Goal: Transaction & Acquisition: Register for event/course

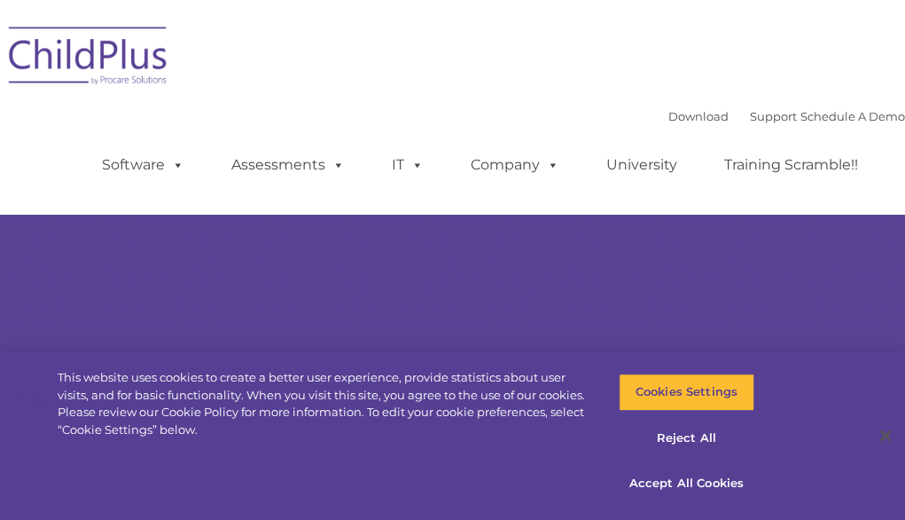
select select "MEDIUM"
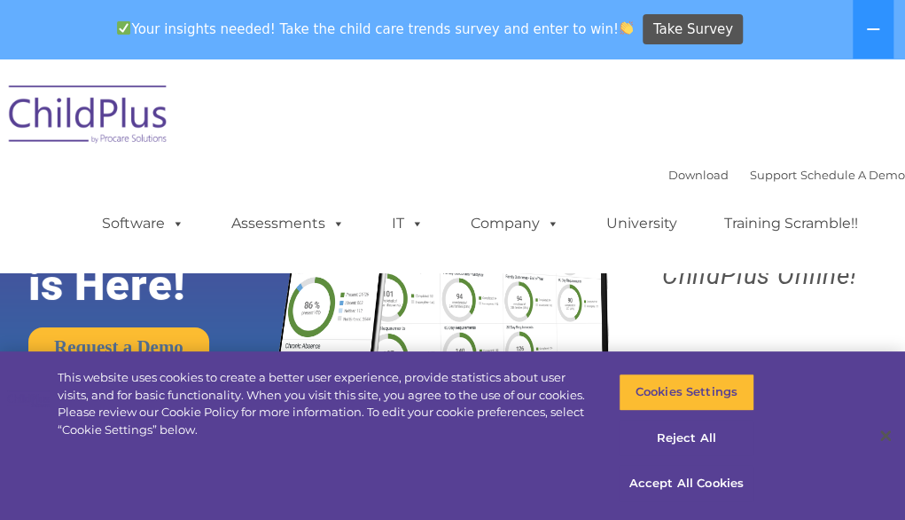
click at [434, 153] on div "Download Support | Schedule A Demo  MENU MENU Software ChildPlus: The original…" at bounding box center [452, 165] width 905 height 187
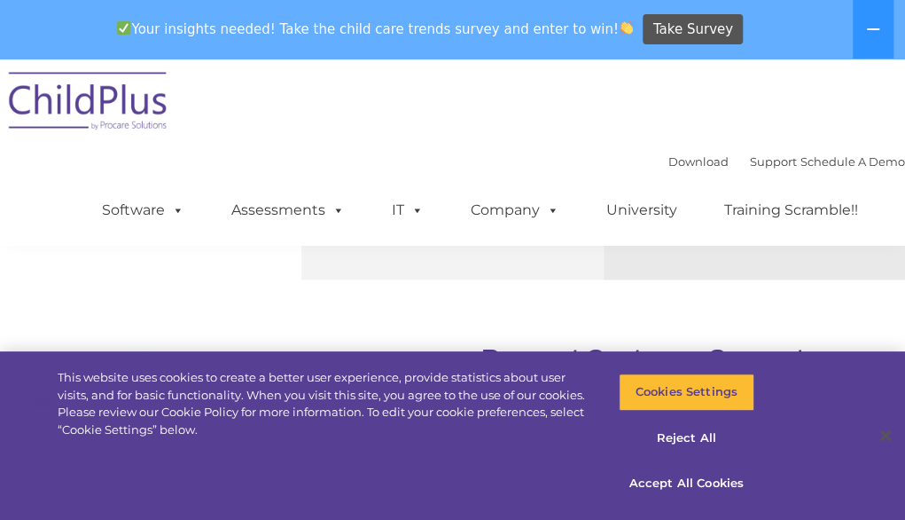
scroll to position [1124, 0]
click at [649, 481] on button "Accept All Cookies" at bounding box center [687, 483] width 136 height 37
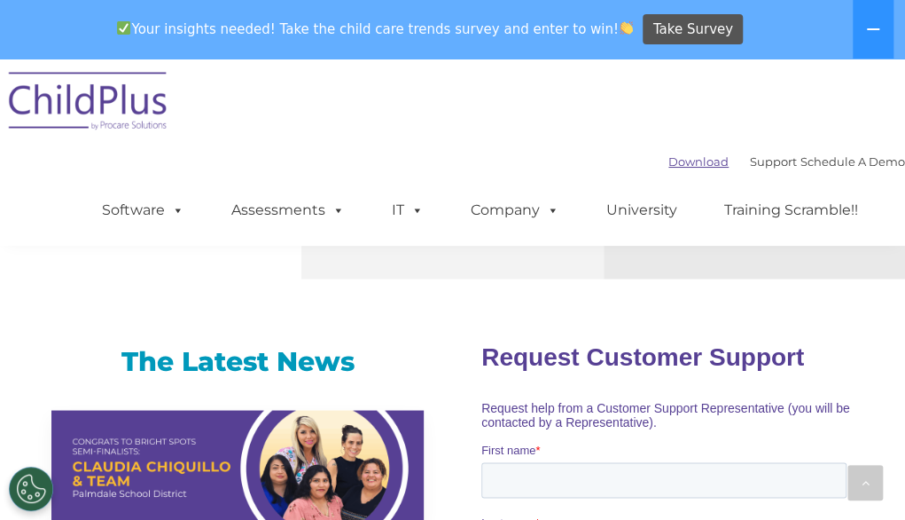
click at [669, 167] on link "Download" at bounding box center [699, 161] width 60 height 14
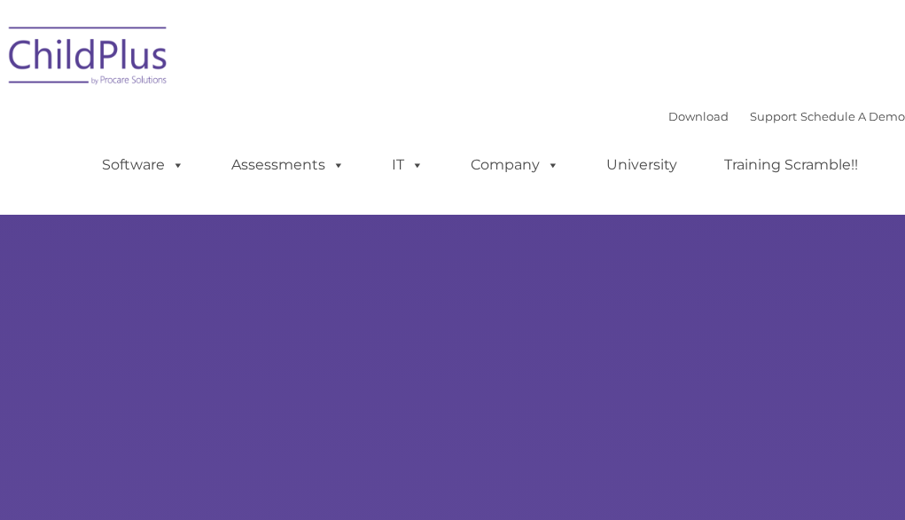
type input ""
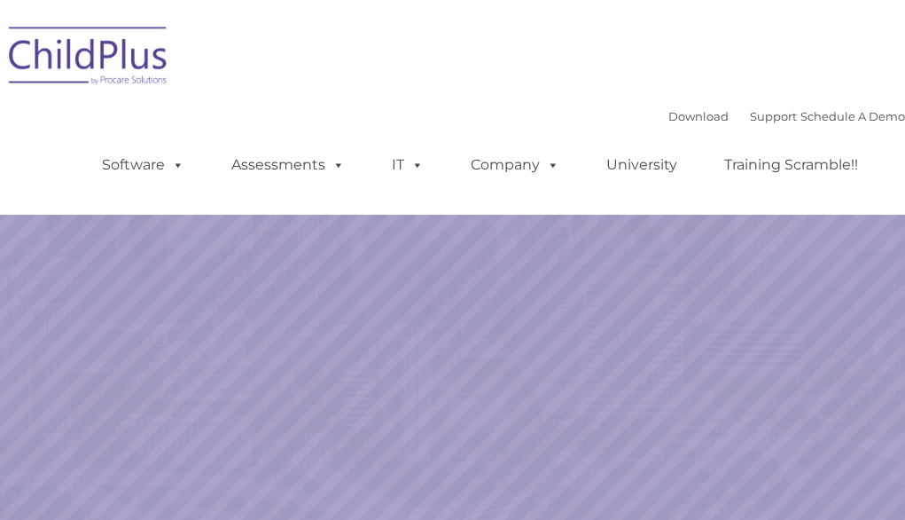
select select "MEDIUM"
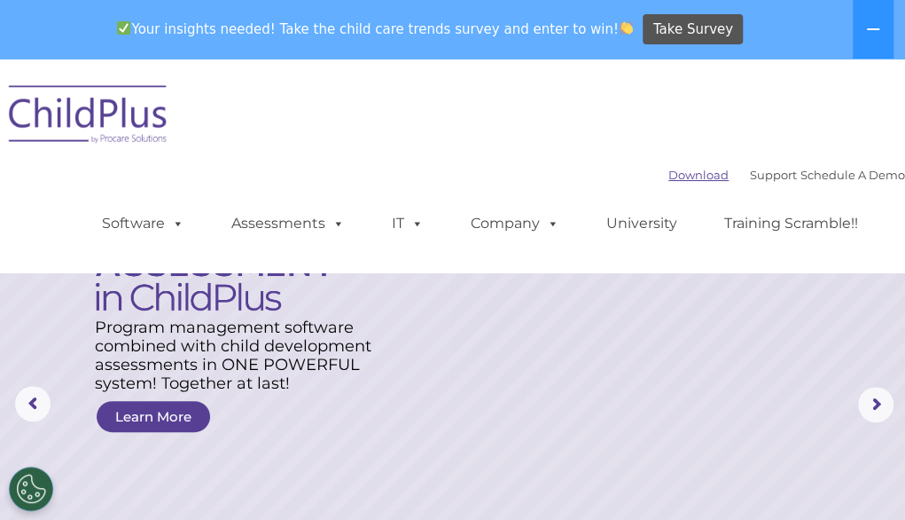
click at [669, 174] on link "Download" at bounding box center [699, 175] width 60 height 14
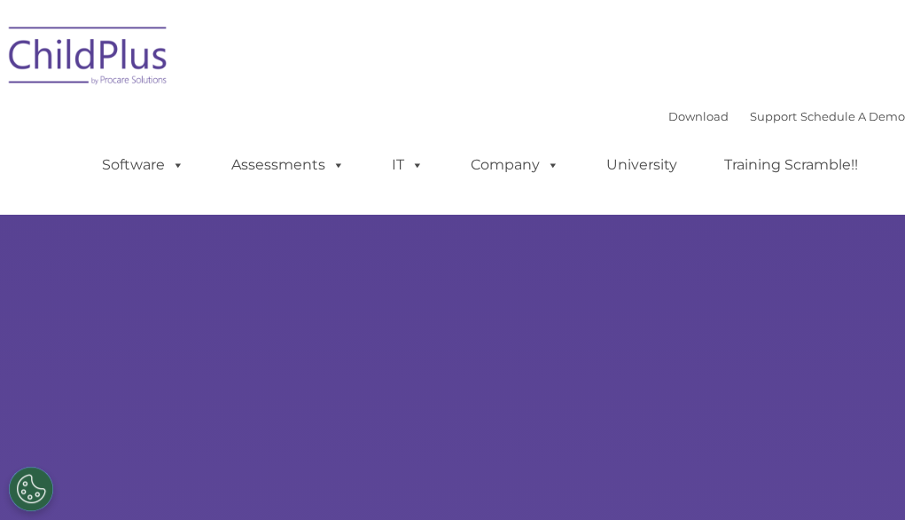
select select "MEDIUM"
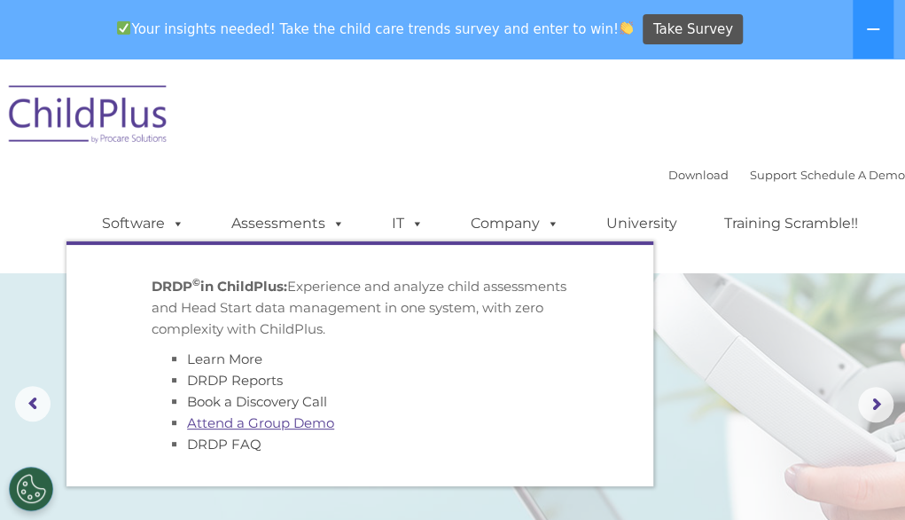
click at [215, 426] on link "Attend a Group Demo" at bounding box center [260, 422] width 147 height 17
